Goal: Transaction & Acquisition: Download file/media

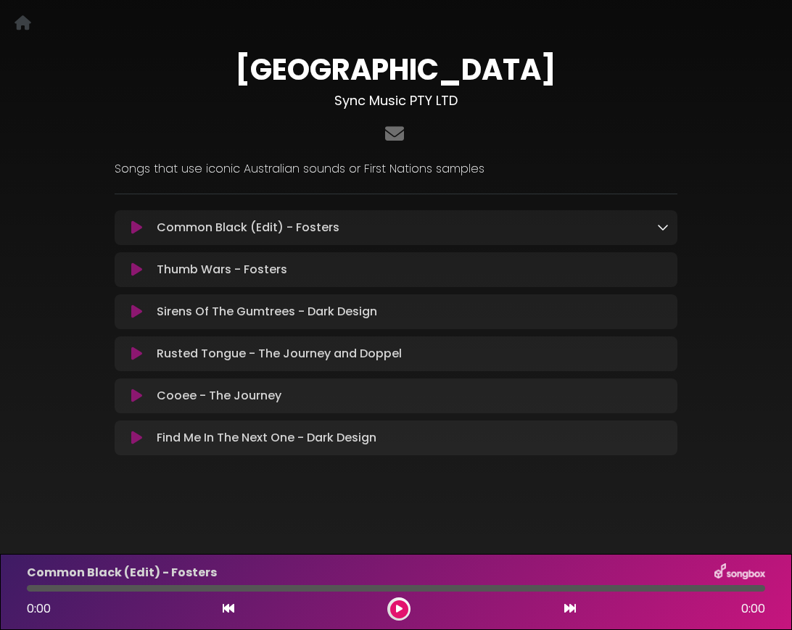
click at [661, 228] on icon at bounding box center [663, 227] width 12 height 12
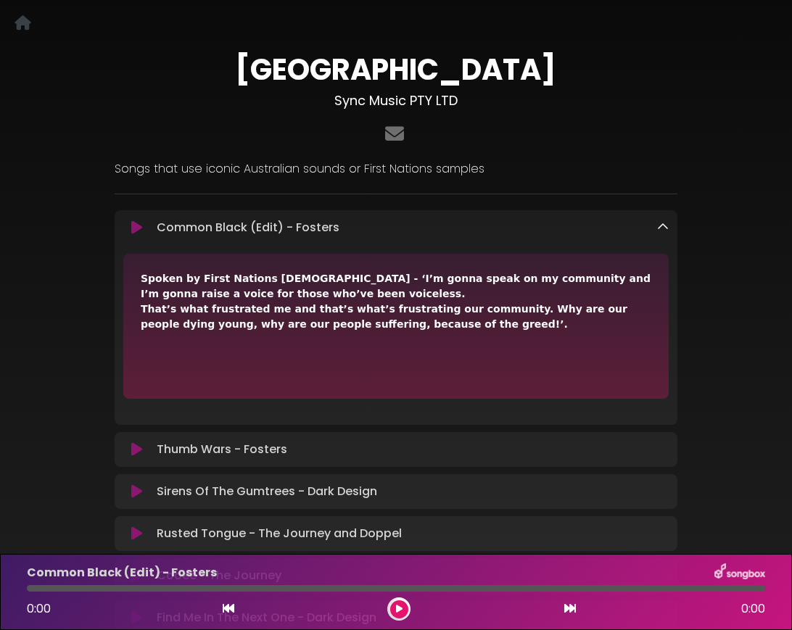
click at [661, 228] on icon at bounding box center [663, 227] width 12 height 12
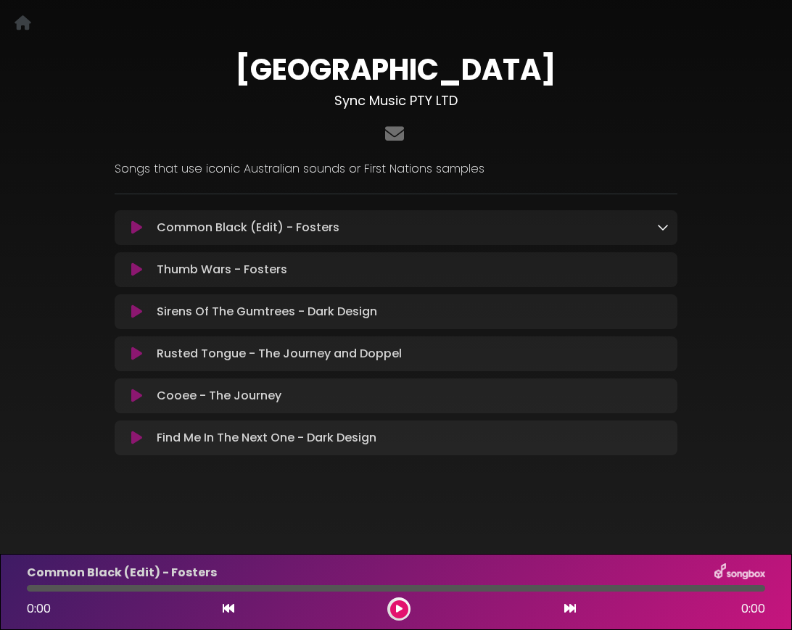
click at [661, 276] on div "Thumb Wars - Fosters Loading Track..." at bounding box center [410, 269] width 518 height 17
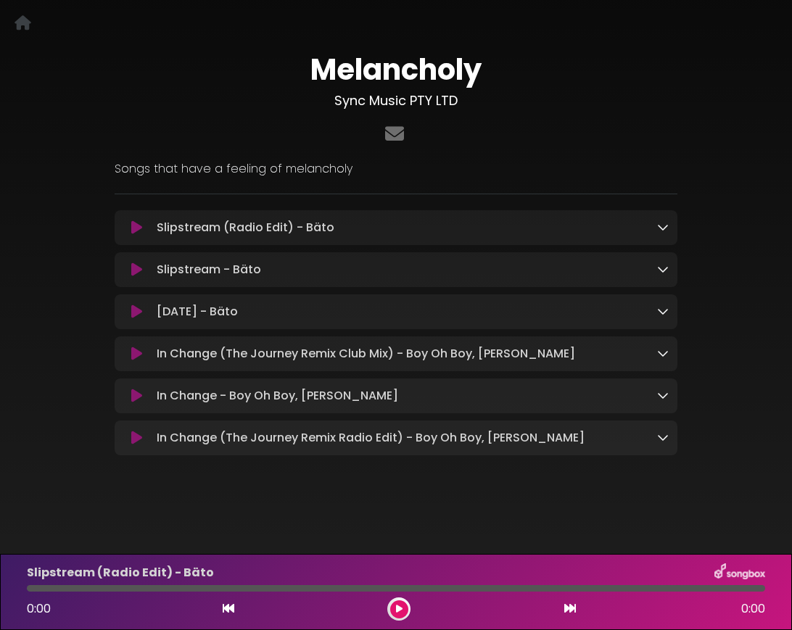
click at [660, 226] on icon at bounding box center [663, 227] width 12 height 12
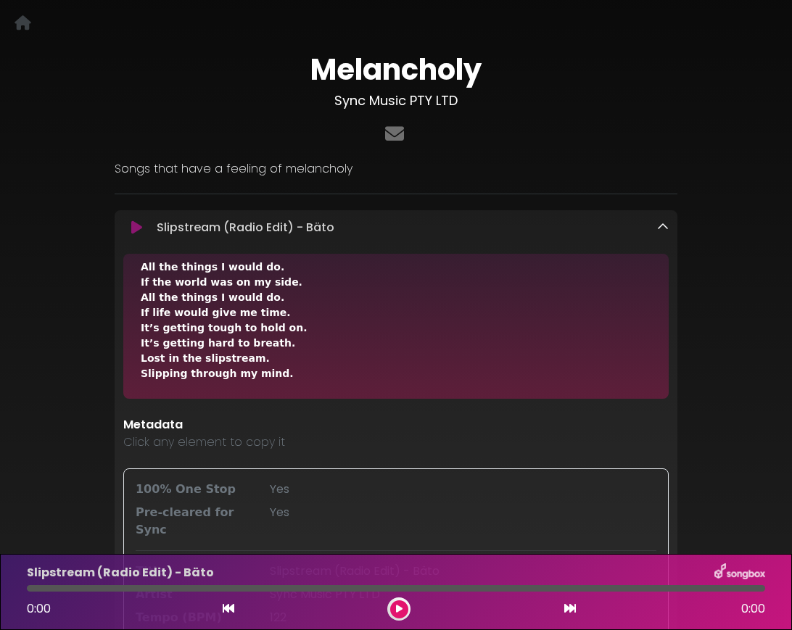
click at [668, 226] on icon at bounding box center [663, 227] width 12 height 12
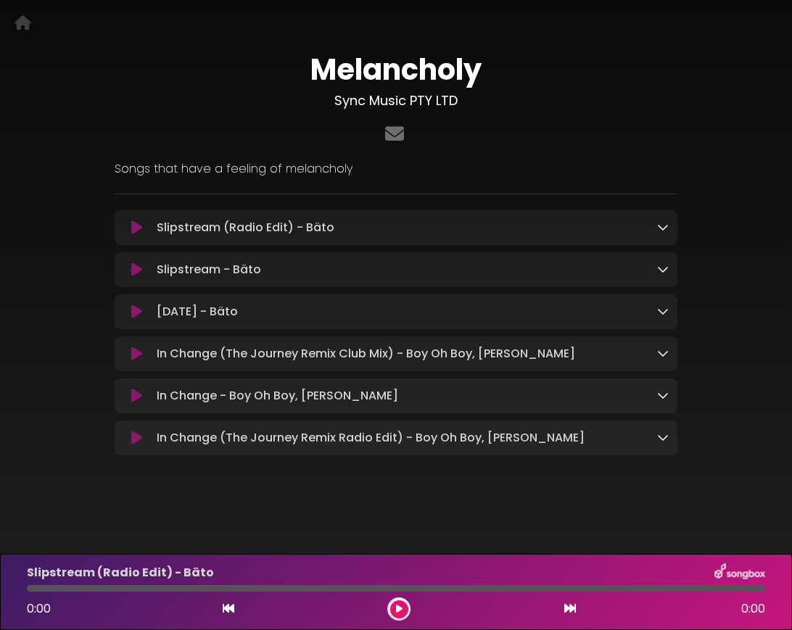
click at [659, 352] on icon at bounding box center [663, 353] width 12 height 12
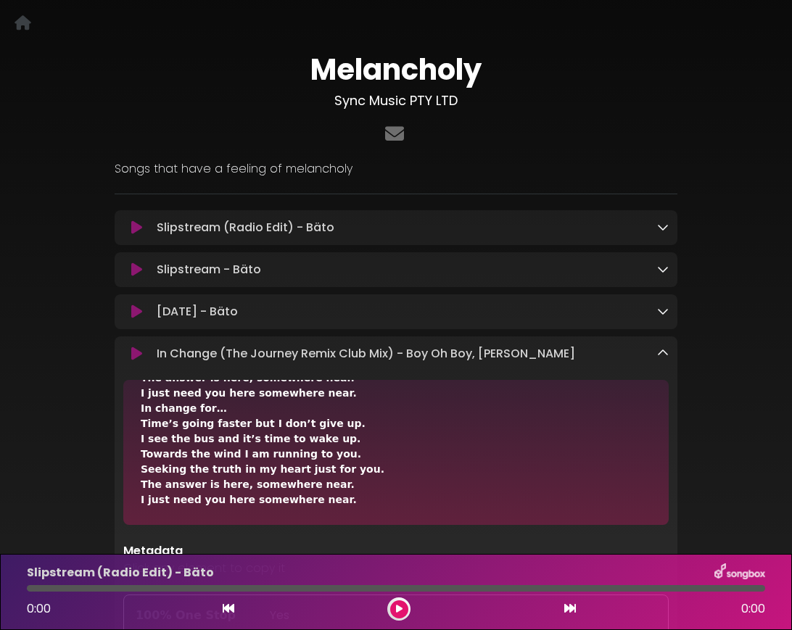
click at [665, 352] on icon at bounding box center [663, 353] width 12 height 12
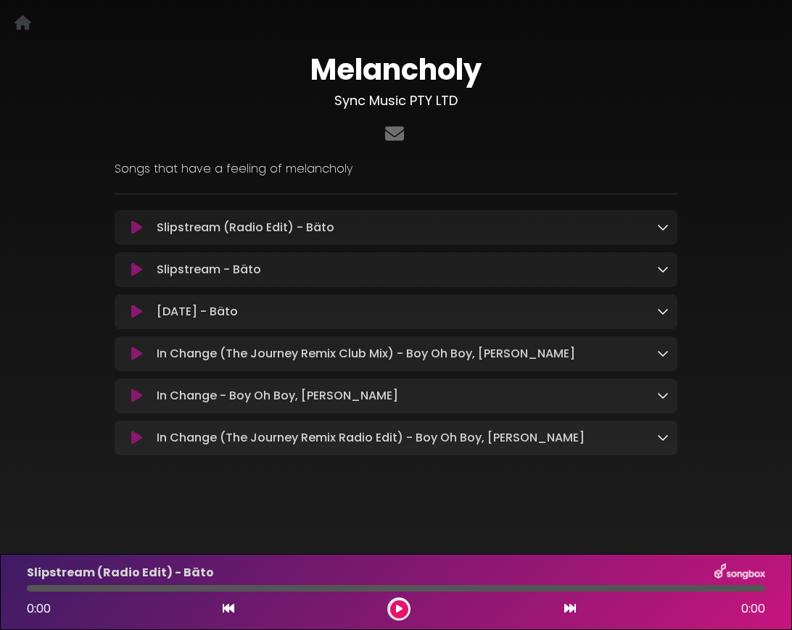
click at [664, 230] on icon at bounding box center [663, 227] width 12 height 12
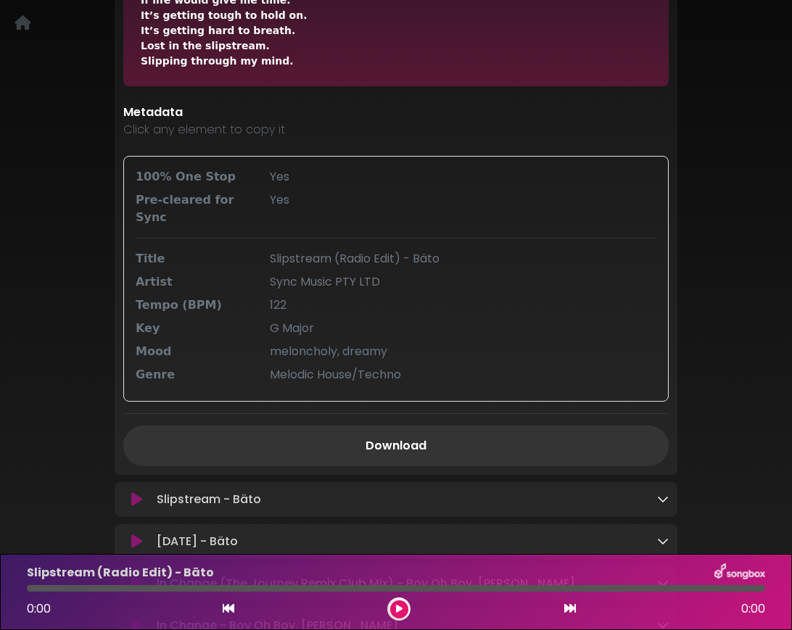
scroll to position [328, 0]
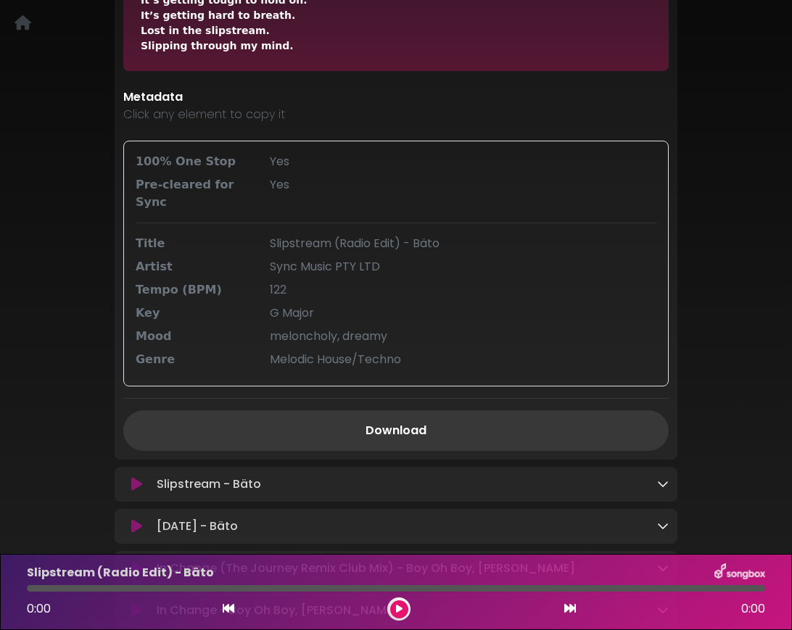
click at [397, 420] on link "Download" at bounding box center [395, 430] width 545 height 41
click at [402, 613] on button at bounding box center [399, 609] width 18 height 18
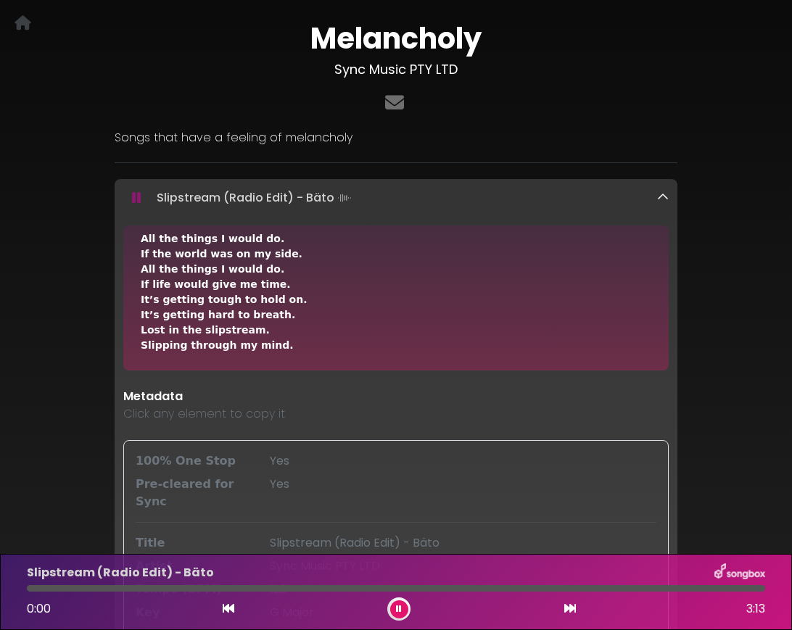
scroll to position [0, 0]
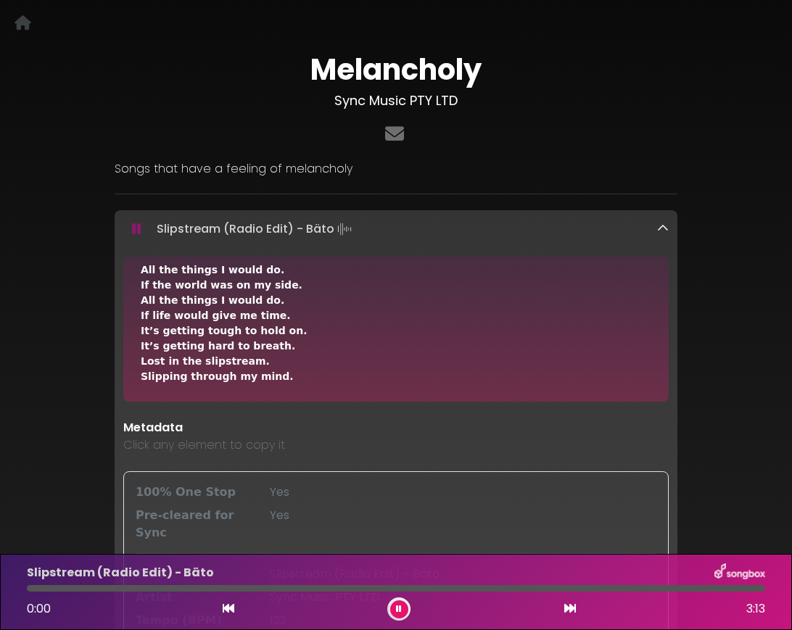
click at [662, 230] on icon at bounding box center [663, 229] width 12 height 12
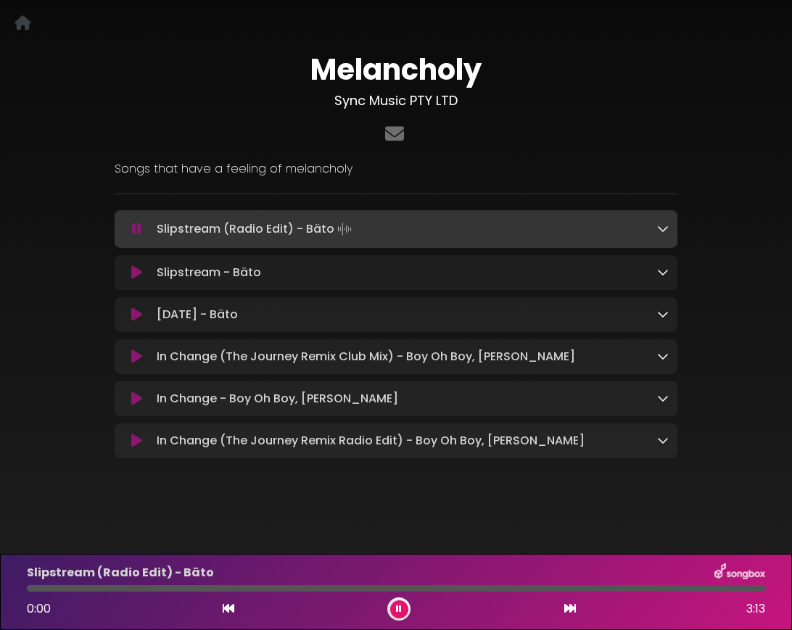
click at [135, 229] on icon at bounding box center [136, 229] width 9 height 15
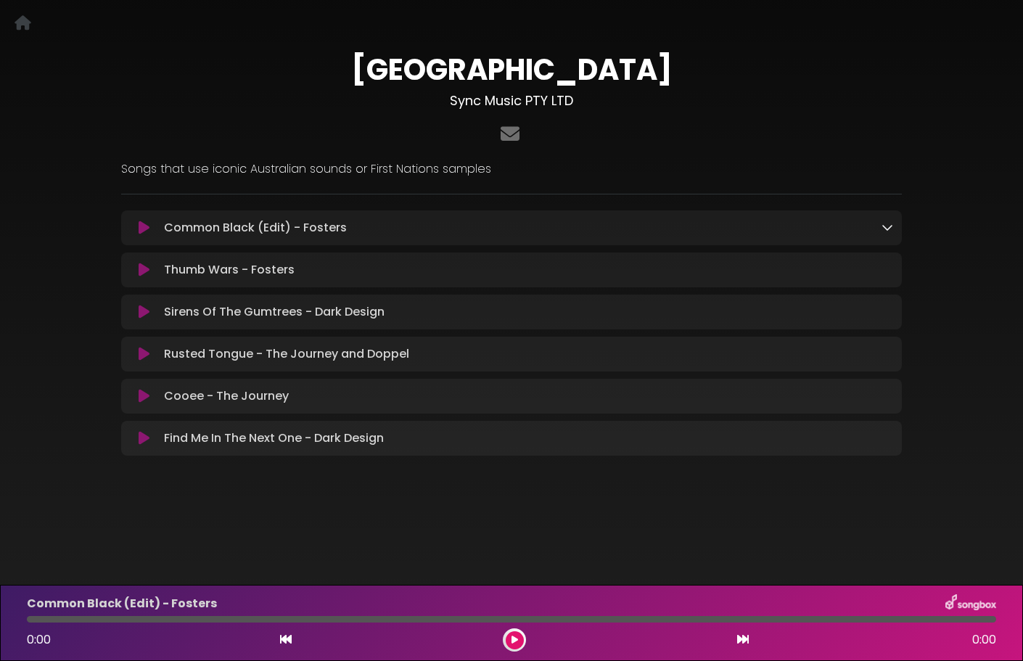
click at [889, 226] on icon at bounding box center [887, 227] width 12 height 12
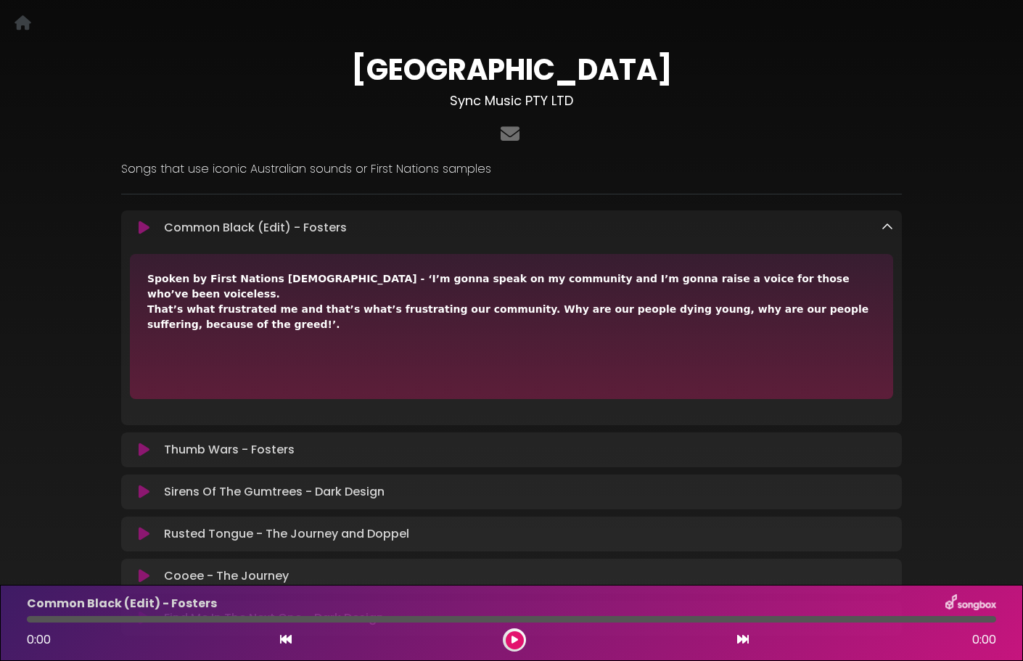
click at [889, 226] on icon at bounding box center [887, 227] width 12 height 12
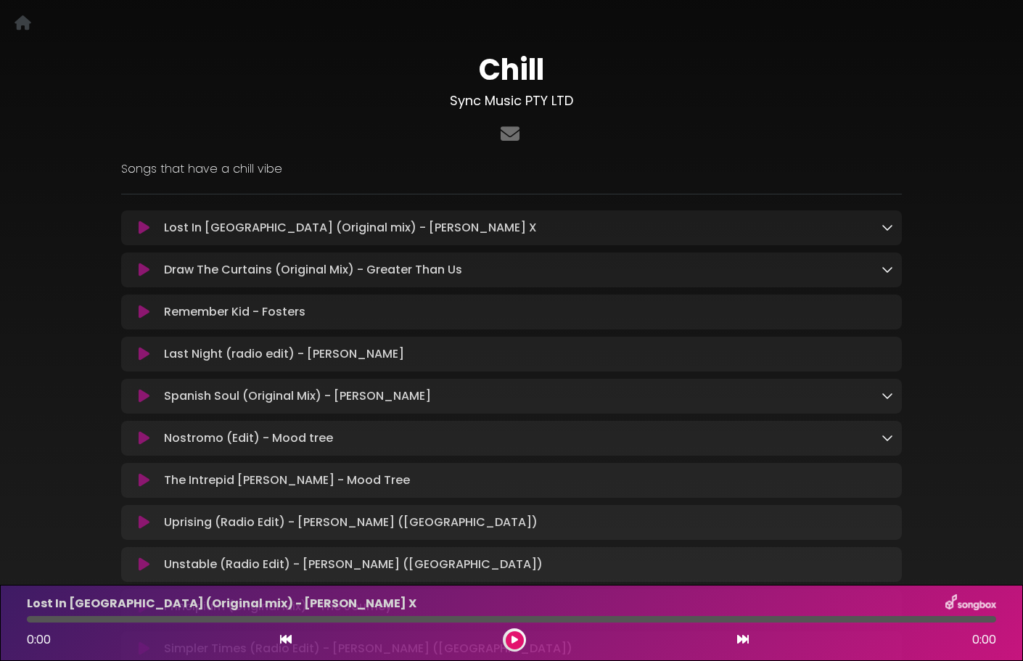
click at [888, 267] on icon at bounding box center [887, 269] width 12 height 12
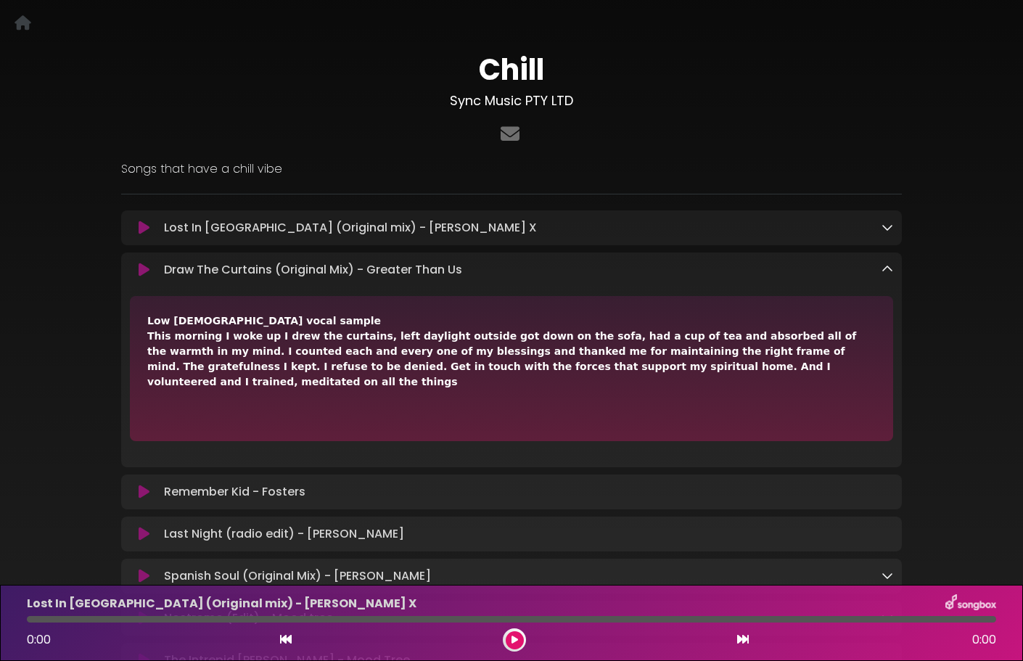
click at [888, 267] on icon at bounding box center [887, 269] width 12 height 12
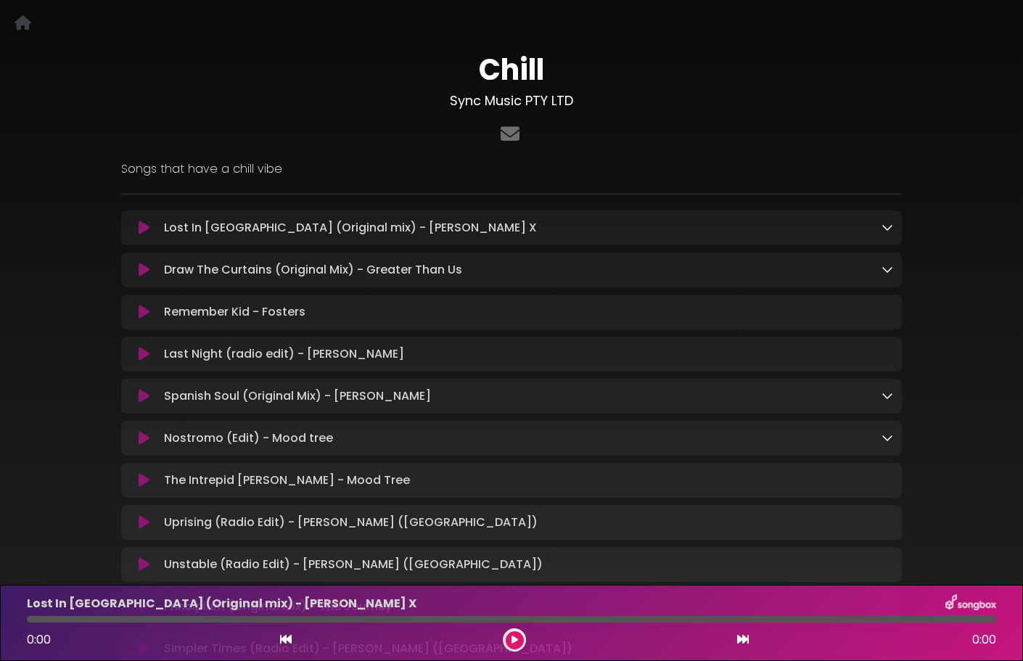
click at [889, 230] on icon at bounding box center [887, 227] width 12 height 12
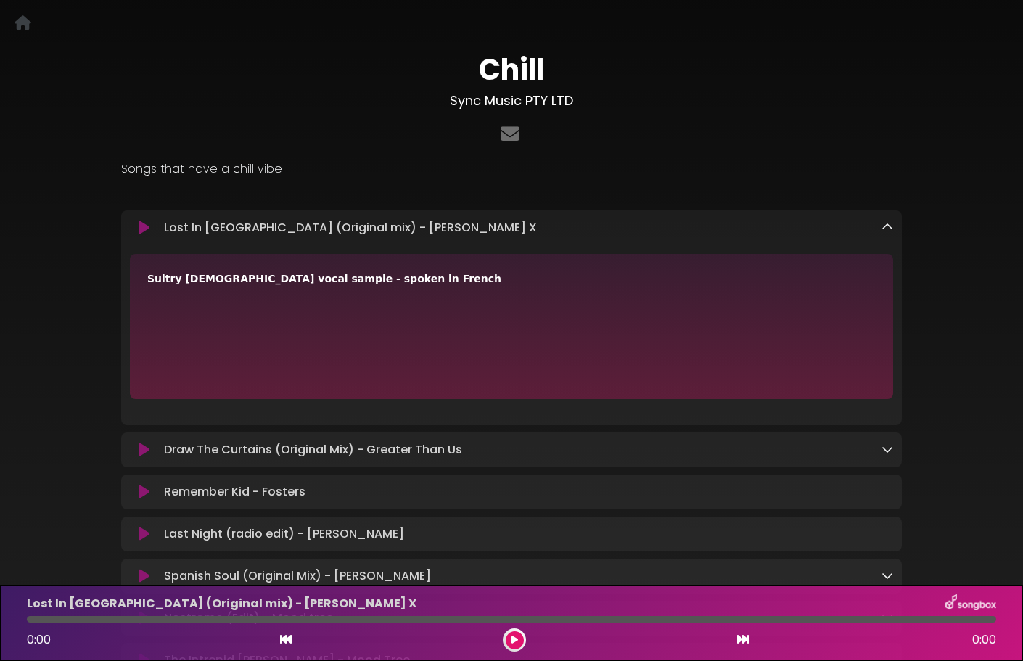
click at [889, 230] on icon at bounding box center [887, 227] width 12 height 12
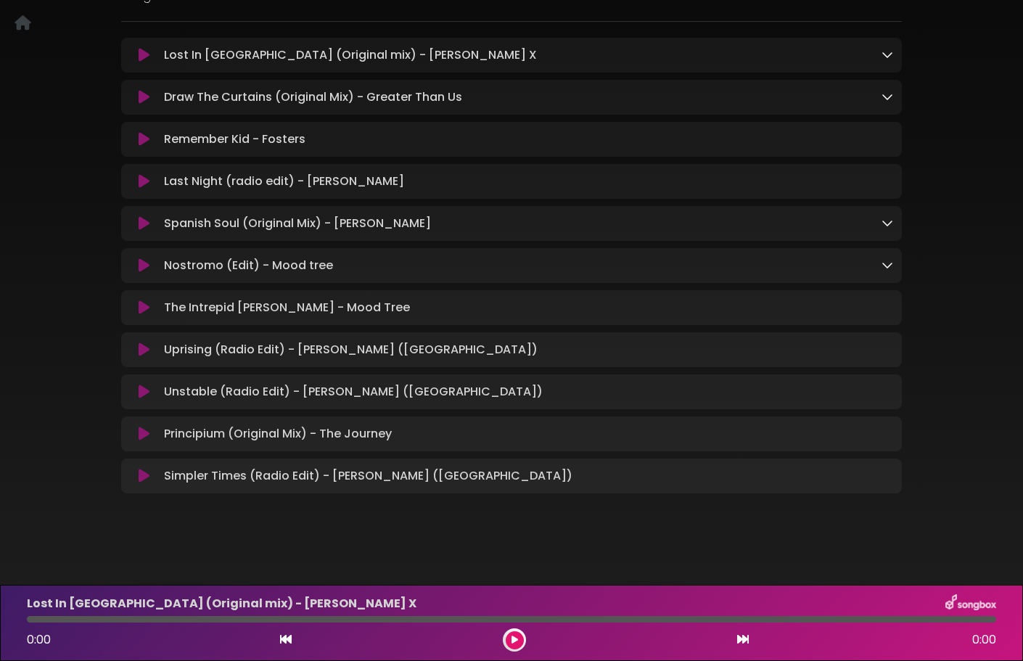
scroll to position [176, 0]
click at [139, 264] on icon at bounding box center [144, 264] width 11 height 15
click at [884, 265] on icon at bounding box center [887, 264] width 12 height 12
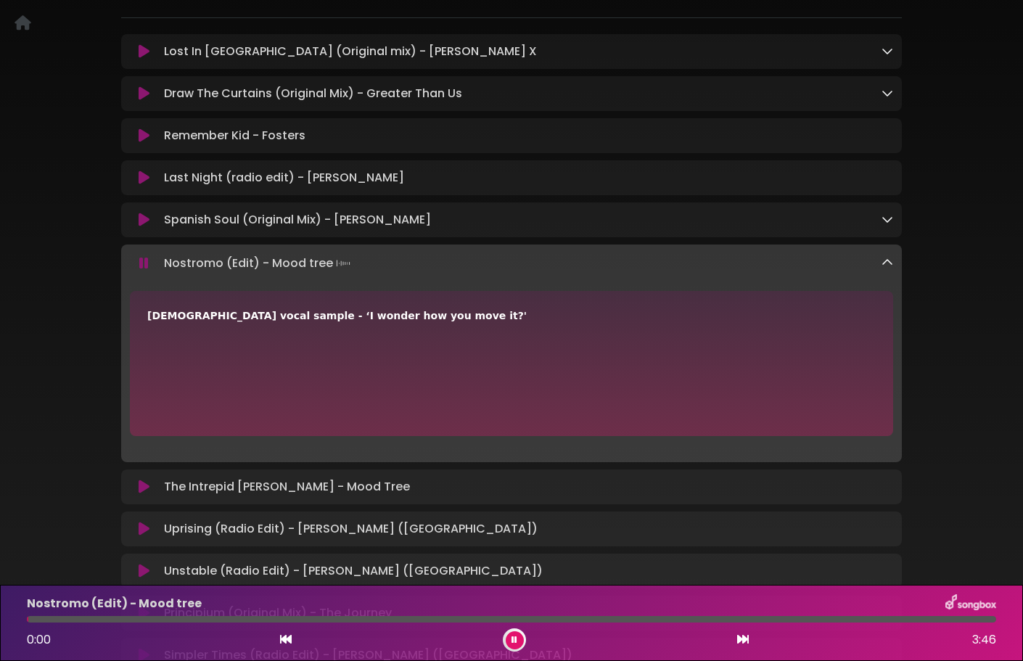
click at [884, 265] on icon at bounding box center [887, 263] width 12 height 12
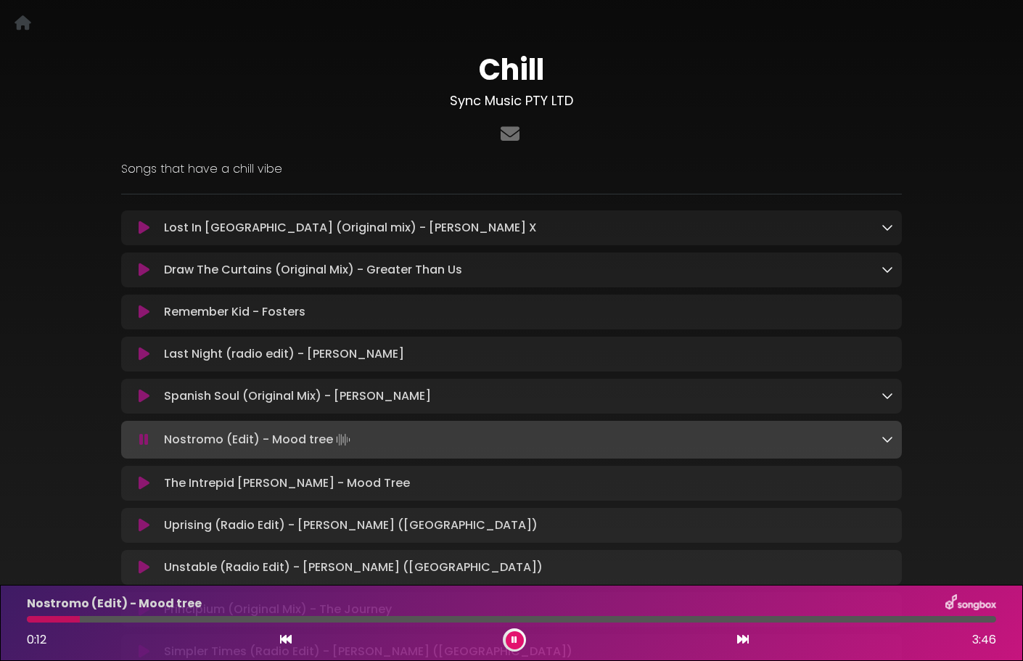
scroll to position [178, 0]
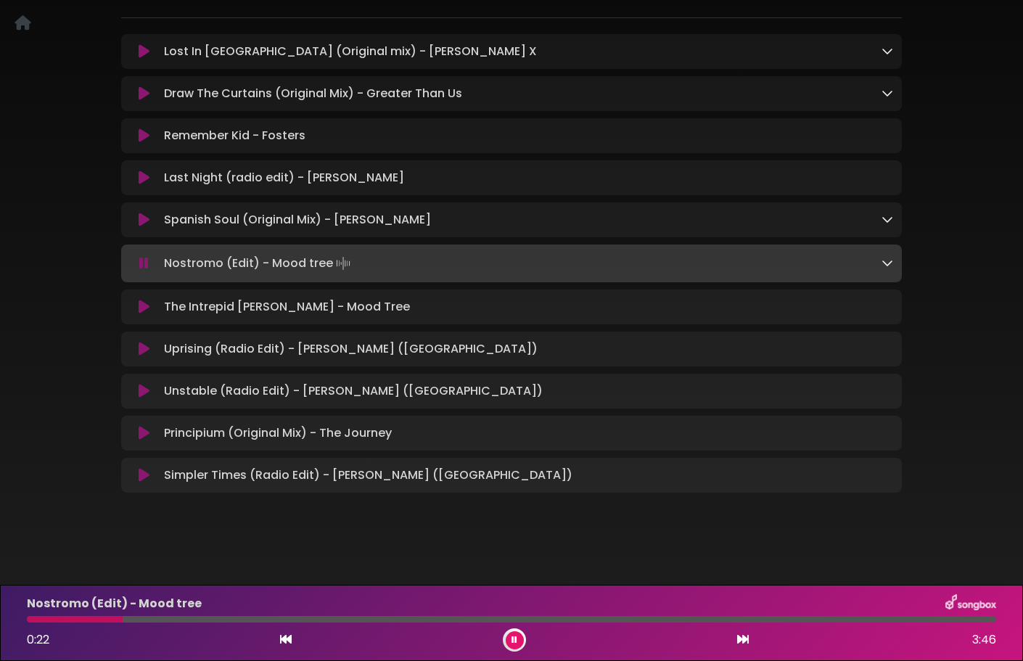
click at [519, 634] on button at bounding box center [514, 640] width 18 height 18
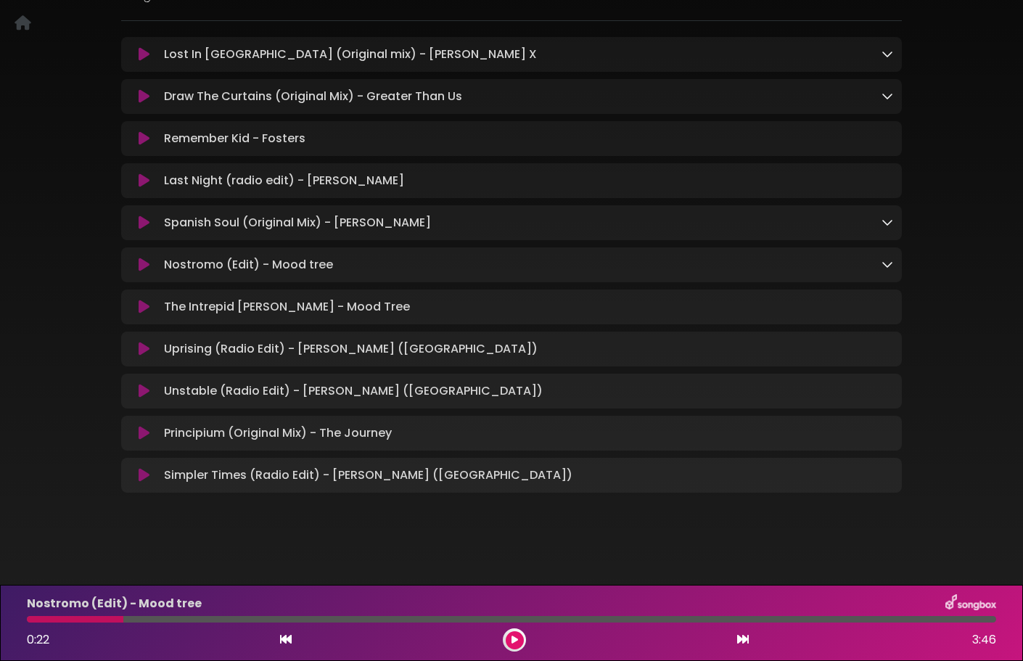
scroll to position [176, 0]
